Goal: Task Accomplishment & Management: Manage account settings

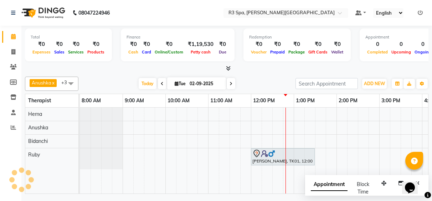
click at [424, 69] on div at bounding box center [226, 68] width 403 height 7
